Goal: Navigation & Orientation: Find specific page/section

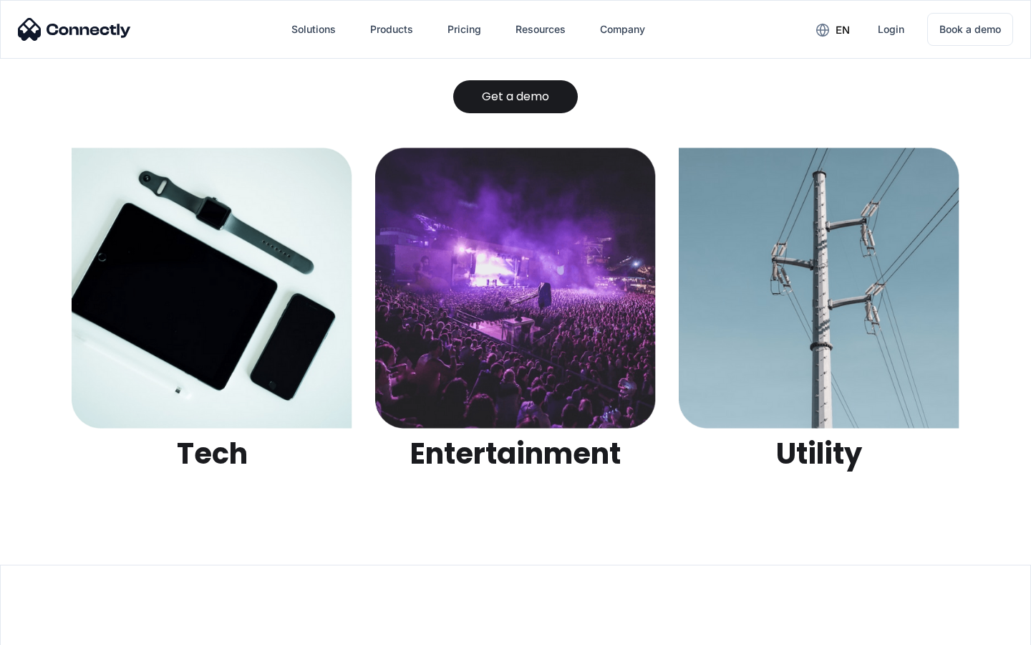
scroll to position [4518, 0]
